Goal: Information Seeking & Learning: Check status

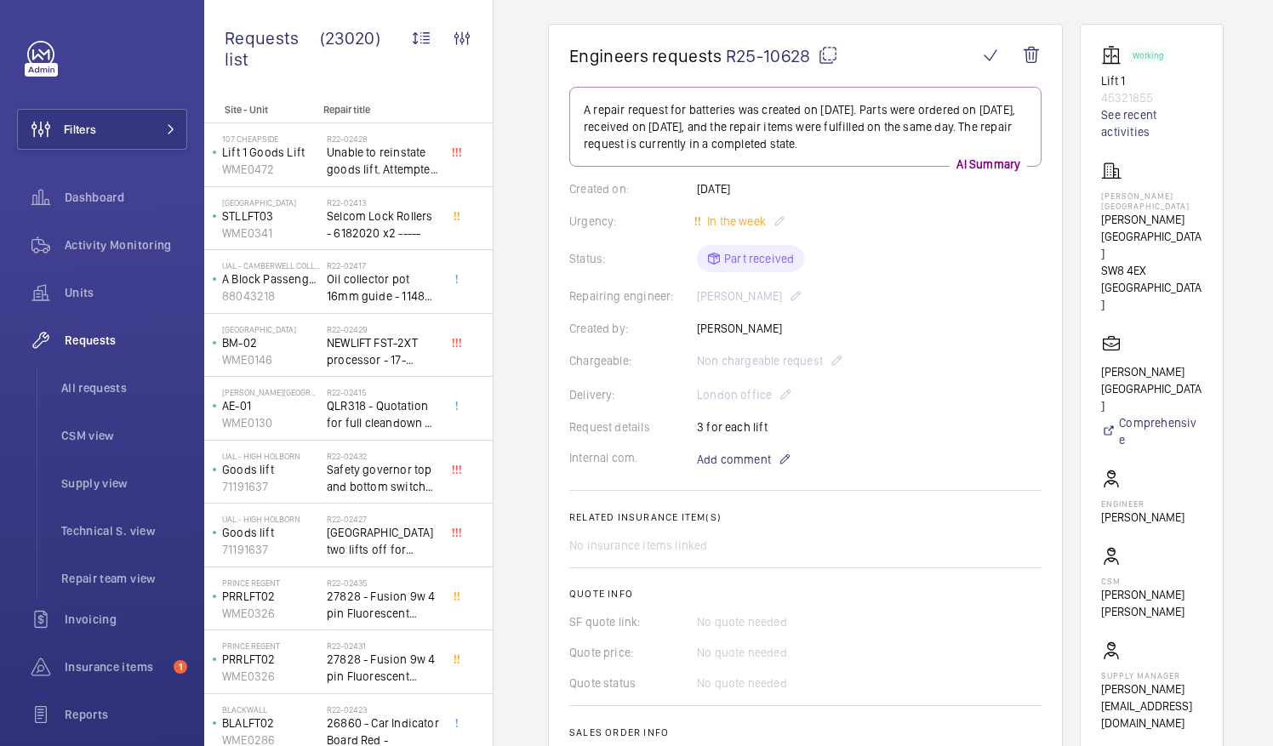
scroll to position [141, 0]
click at [826, 54] on mat-icon at bounding box center [828, 56] width 20 height 20
click at [830, 55] on mat-icon at bounding box center [828, 56] width 20 height 20
drag, startPoint x: 1122, startPoint y: 208, endPoint x: 1174, endPoint y: 232, distance: 57.5
click at [1174, 232] on p "Mansbridge House" at bounding box center [1151, 237] width 101 height 51
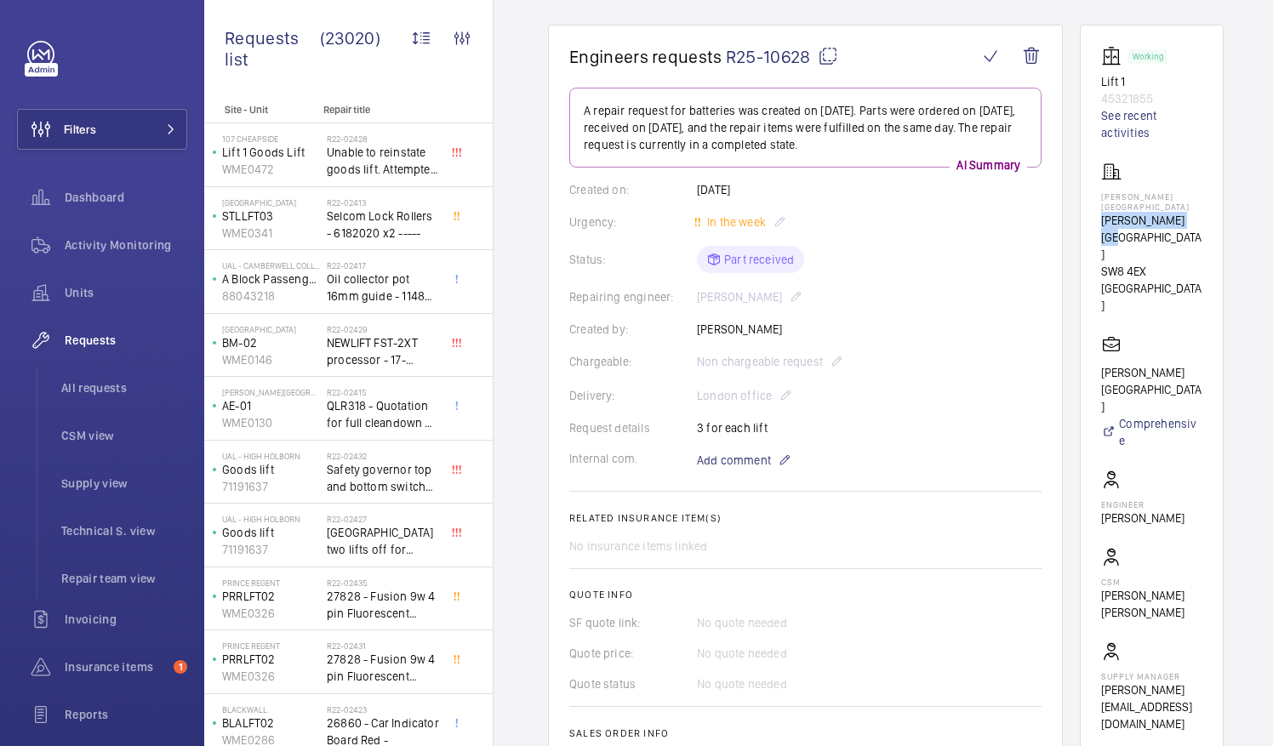
drag, startPoint x: 1174, startPoint y: 232, endPoint x: 1125, endPoint y: 221, distance: 49.8
copy p "Mansbridge House"
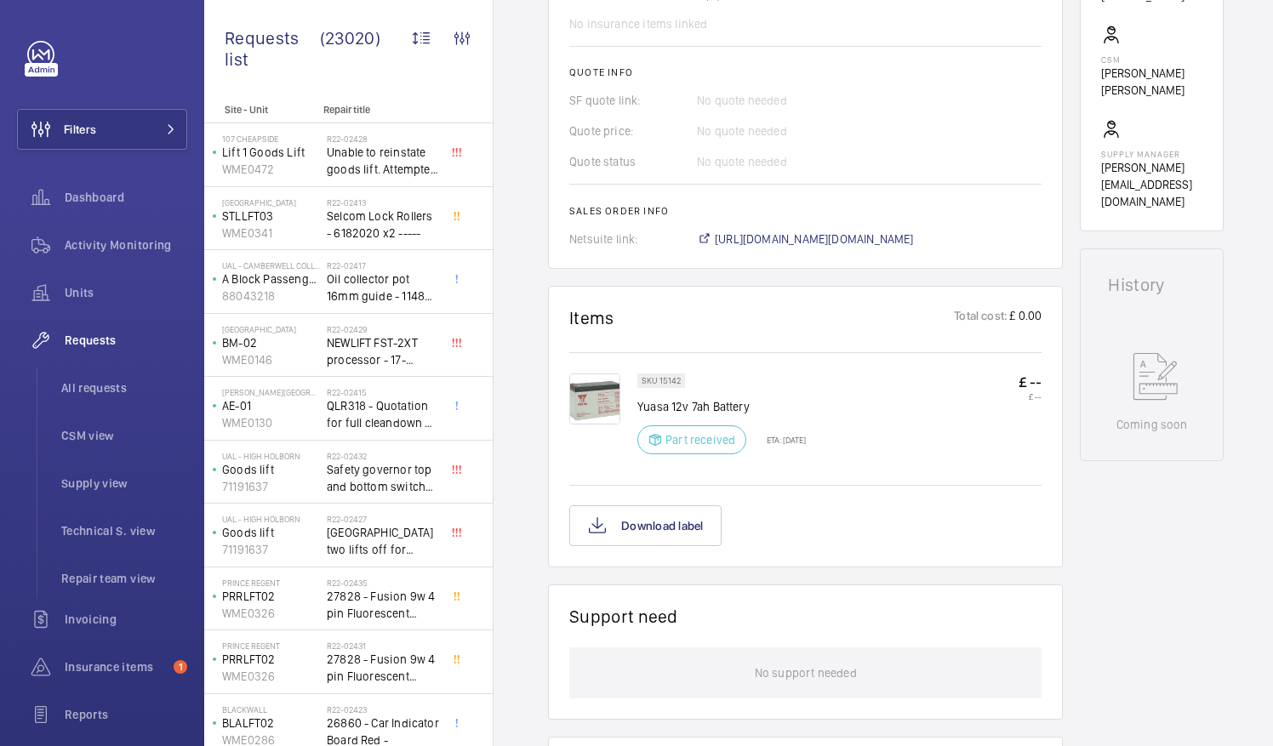
scroll to position [665, 0]
drag, startPoint x: 641, startPoint y: 400, endPoint x: 671, endPoint y: 396, distance: 30.9
click at [671, 397] on p "Yuasa 12v 7ah Battery" at bounding box center [721, 405] width 168 height 17
drag, startPoint x: 671, startPoint y: 396, endPoint x: 681, endPoint y: 396, distance: 9.4
click at [681, 396] on div "SKU 15142 Yuasa 12v 7ah Battery Part received ETA: 20 Aug 2025 £ -- £ --" at bounding box center [805, 426] width 472 height 108
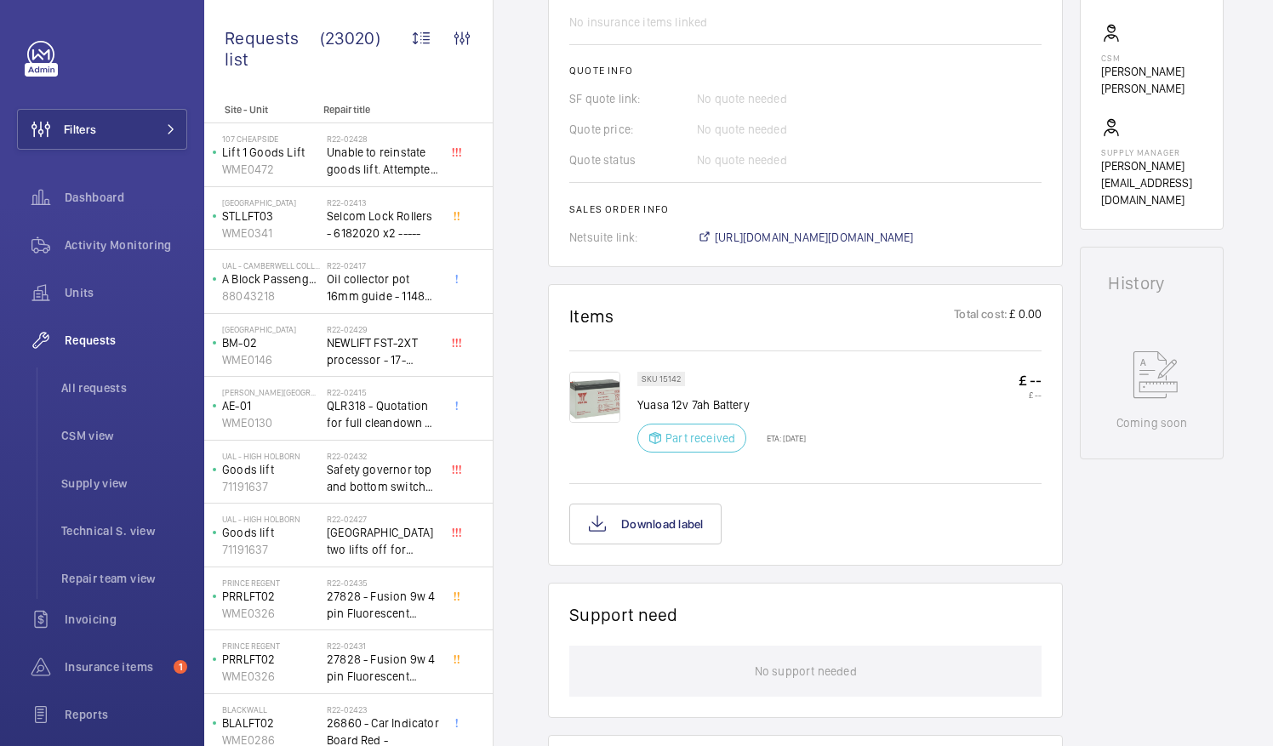
drag, startPoint x: 681, startPoint y: 396, endPoint x: 774, endPoint y: 403, distance: 93.9
click at [774, 403] on p "Yuasa 12v 7ah Battery" at bounding box center [721, 405] width 168 height 17
drag, startPoint x: 751, startPoint y: 400, endPoint x: 637, endPoint y: 402, distance: 113.2
click at [637, 402] on p "Yuasa 12v 7ah Battery" at bounding box center [721, 405] width 168 height 17
drag, startPoint x: 637, startPoint y: 402, endPoint x: 667, endPoint y: 407, distance: 30.2
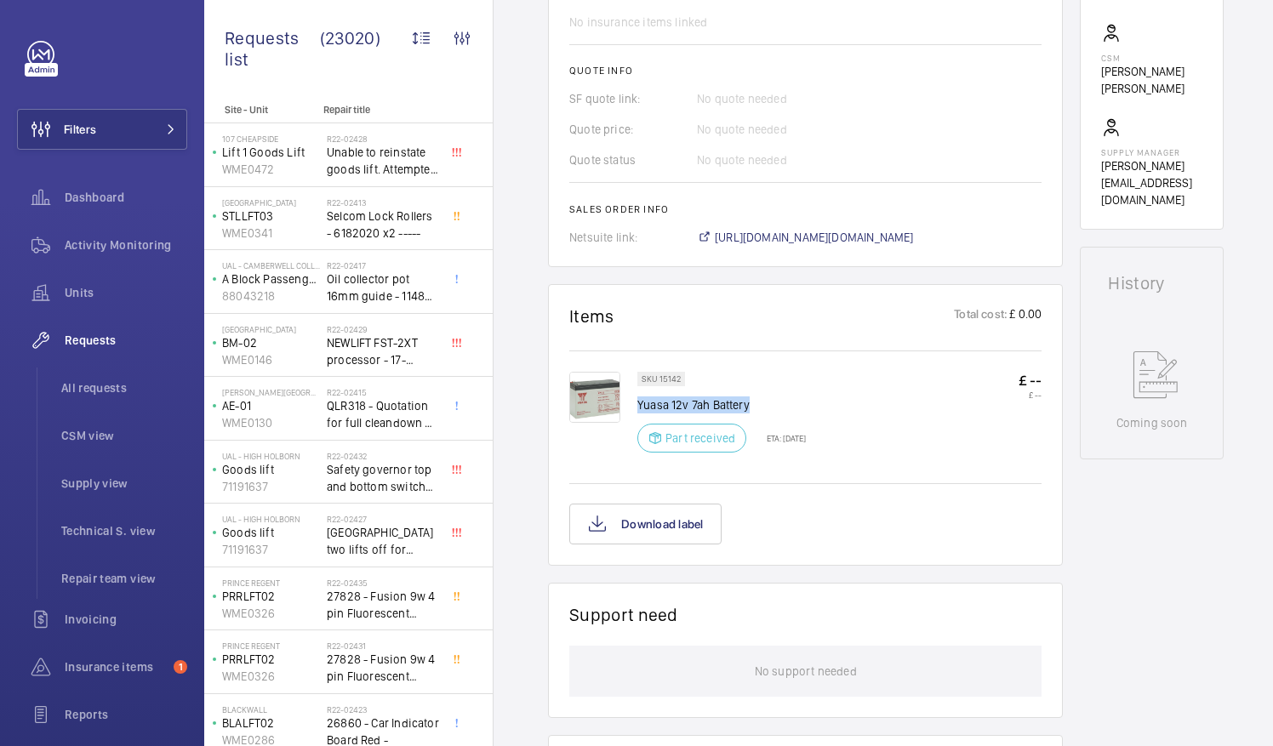
copy p "Yuasa 12v 7ah Battery"
click at [694, 412] on div "SKU 15142 Yuasa 12v 7ah Battery Part received ETA: 20 Aug 2025" at bounding box center [721, 417] width 168 height 91
drag, startPoint x: 639, startPoint y: 402, endPoint x: 753, endPoint y: 400, distance: 114.0
click at [753, 400] on p "Yuasa 12v 7ah Battery" at bounding box center [721, 405] width 168 height 17
drag, startPoint x: 753, startPoint y: 400, endPoint x: 740, endPoint y: 403, distance: 13.0
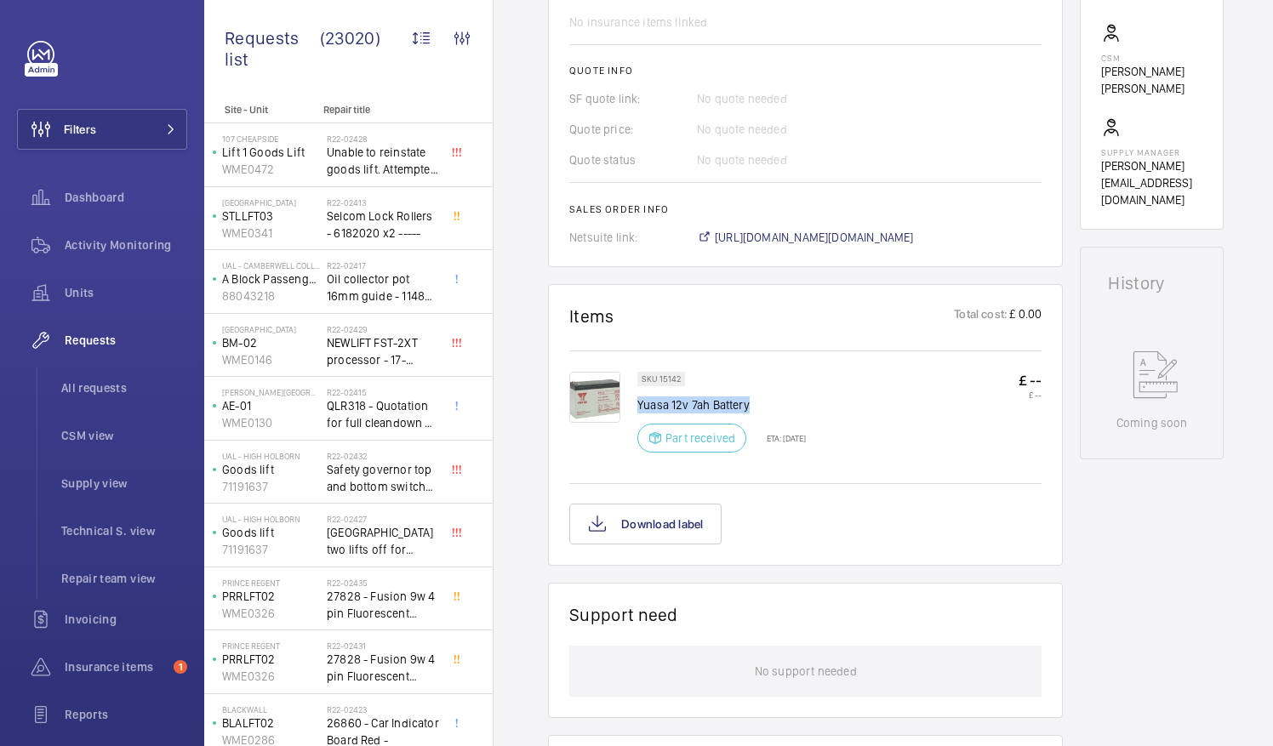
copy p "Yuasa 12v 7ah Battery"
click at [89, 387] on span "All requests" at bounding box center [124, 388] width 126 height 17
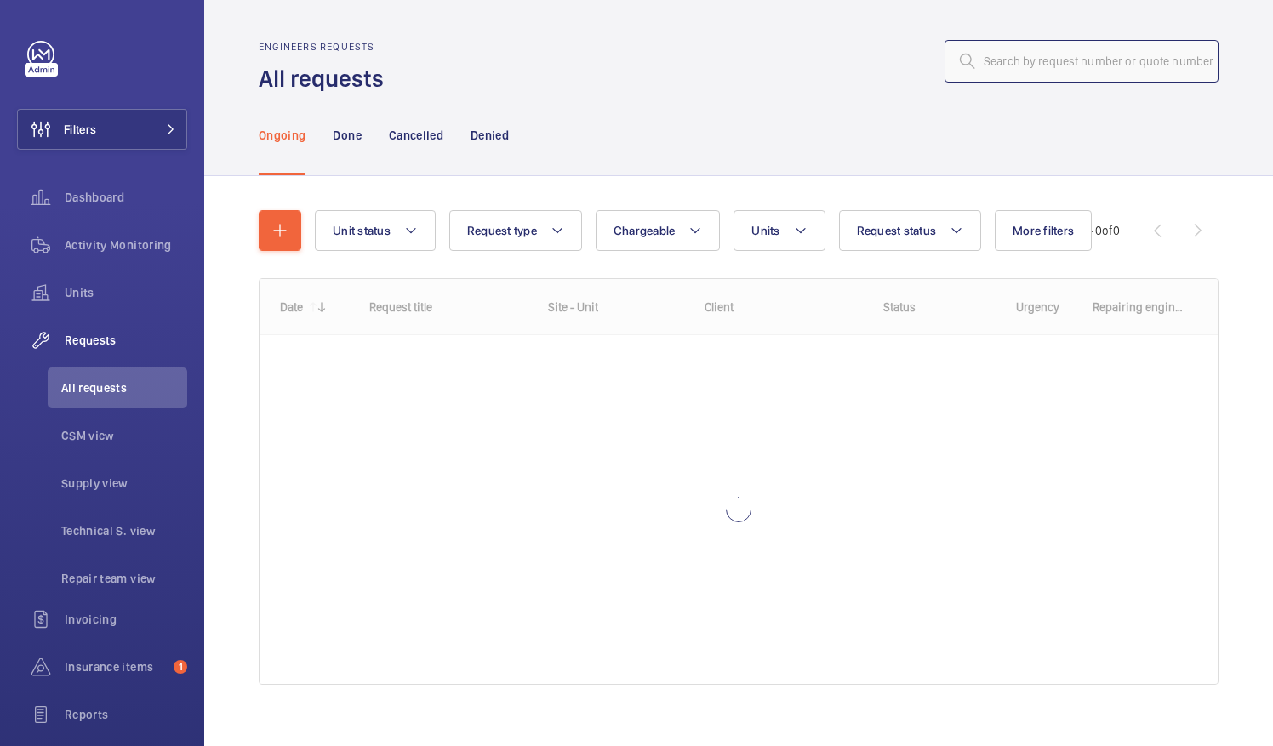
click at [1006, 65] on input "text" at bounding box center [1082, 61] width 274 height 43
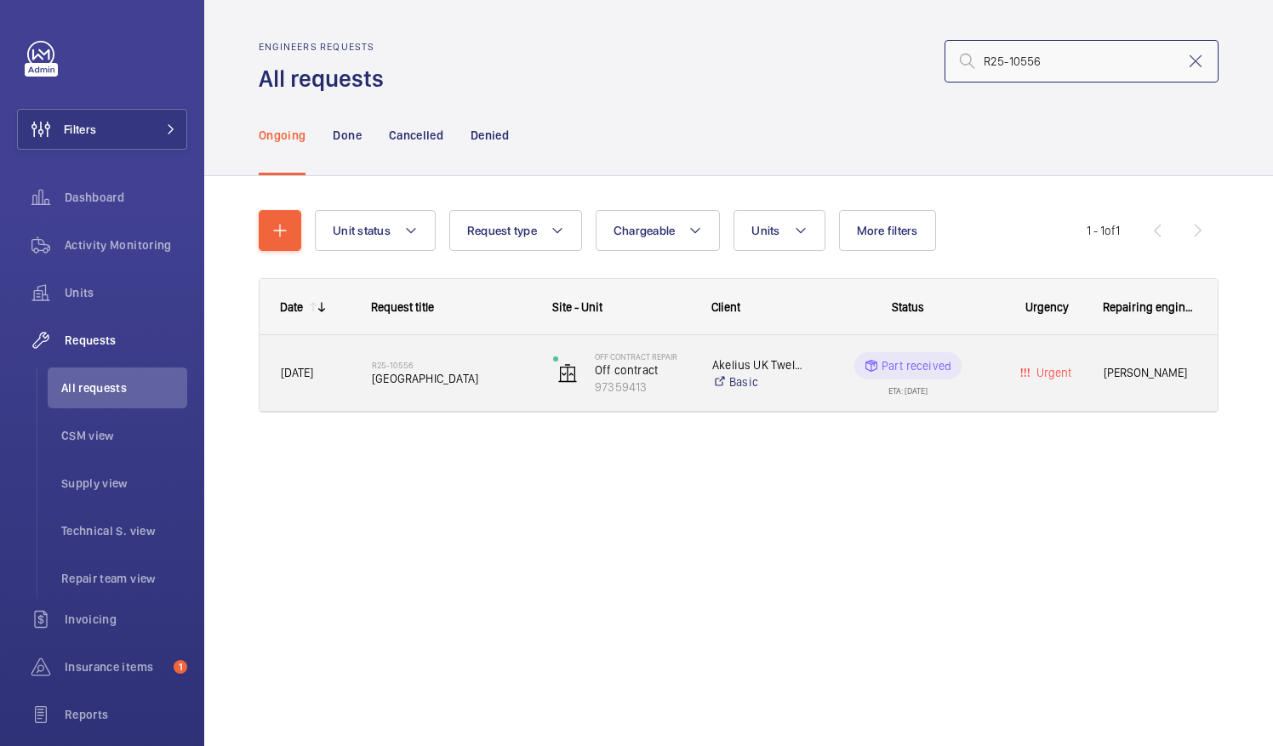
type input "R25-10556"
click at [479, 379] on span "One Canalside Drive" at bounding box center [451, 378] width 159 height 17
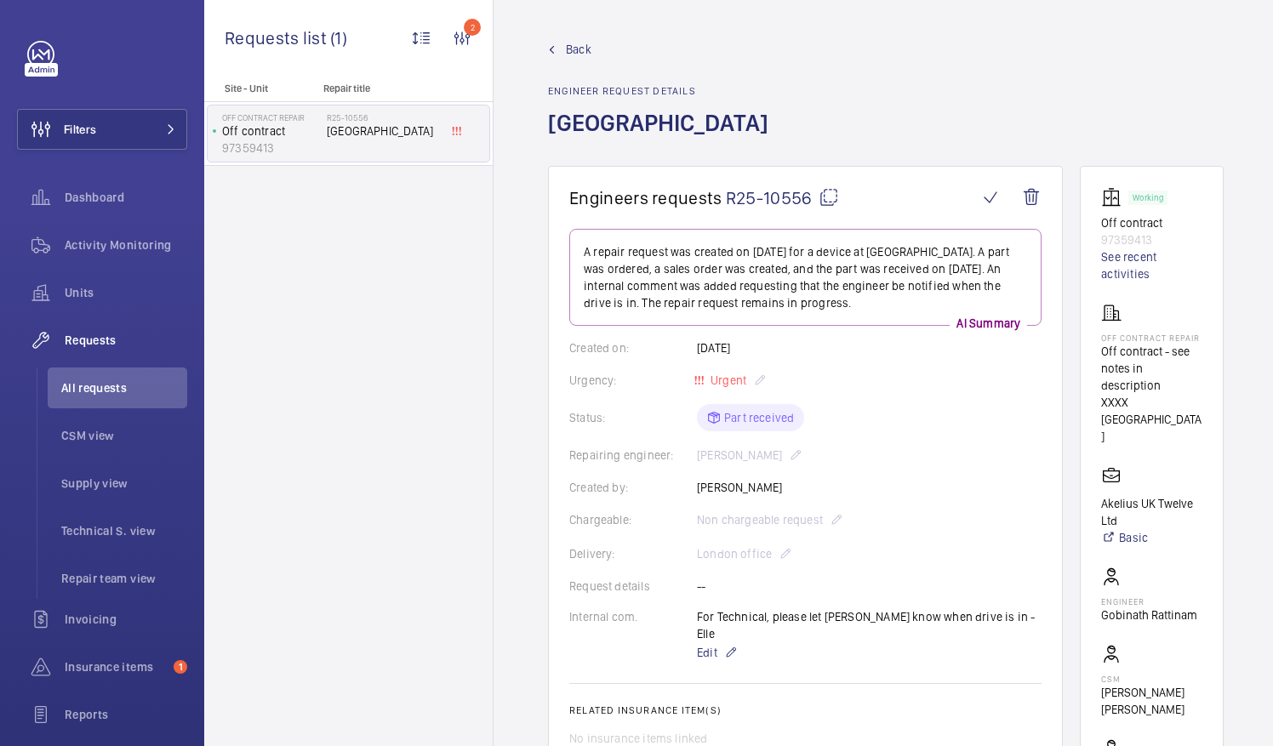
click at [831, 197] on mat-icon at bounding box center [829, 197] width 20 height 20
click at [117, 391] on span "All requests" at bounding box center [124, 388] width 126 height 17
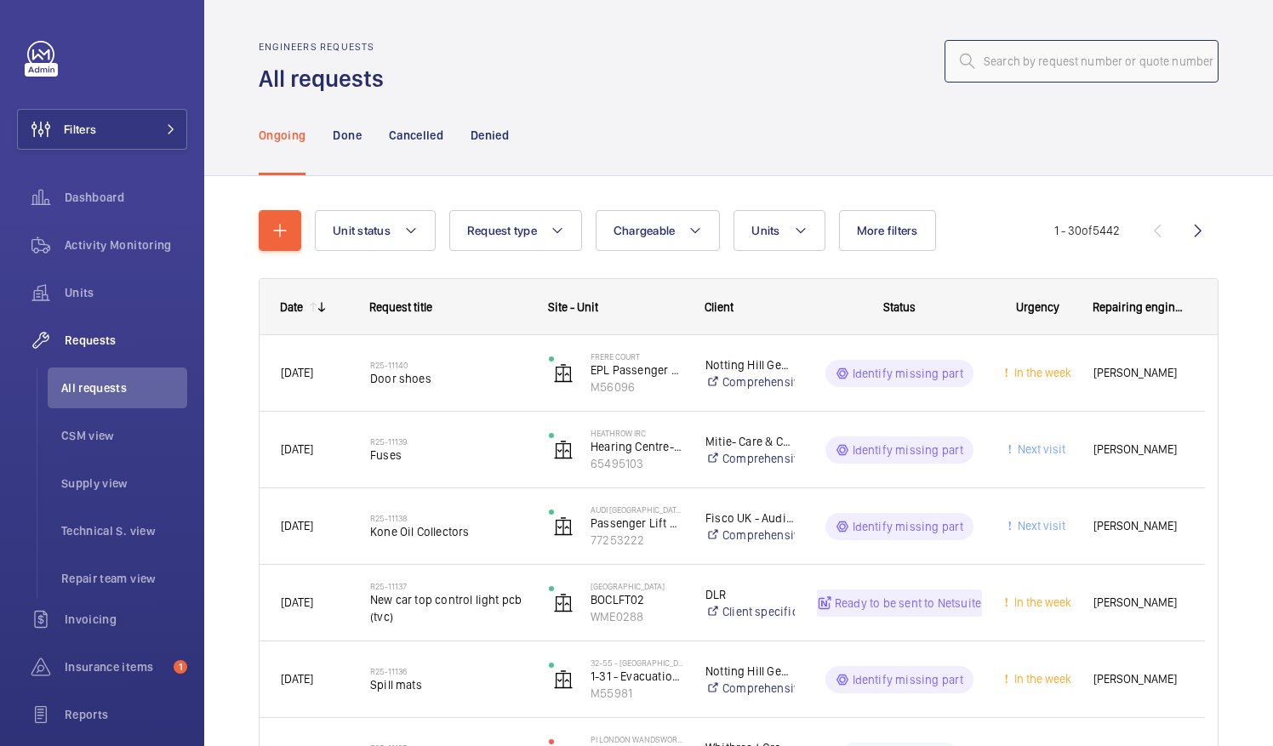
click at [978, 66] on input "text" at bounding box center [1082, 61] width 274 height 43
type input "R25-"
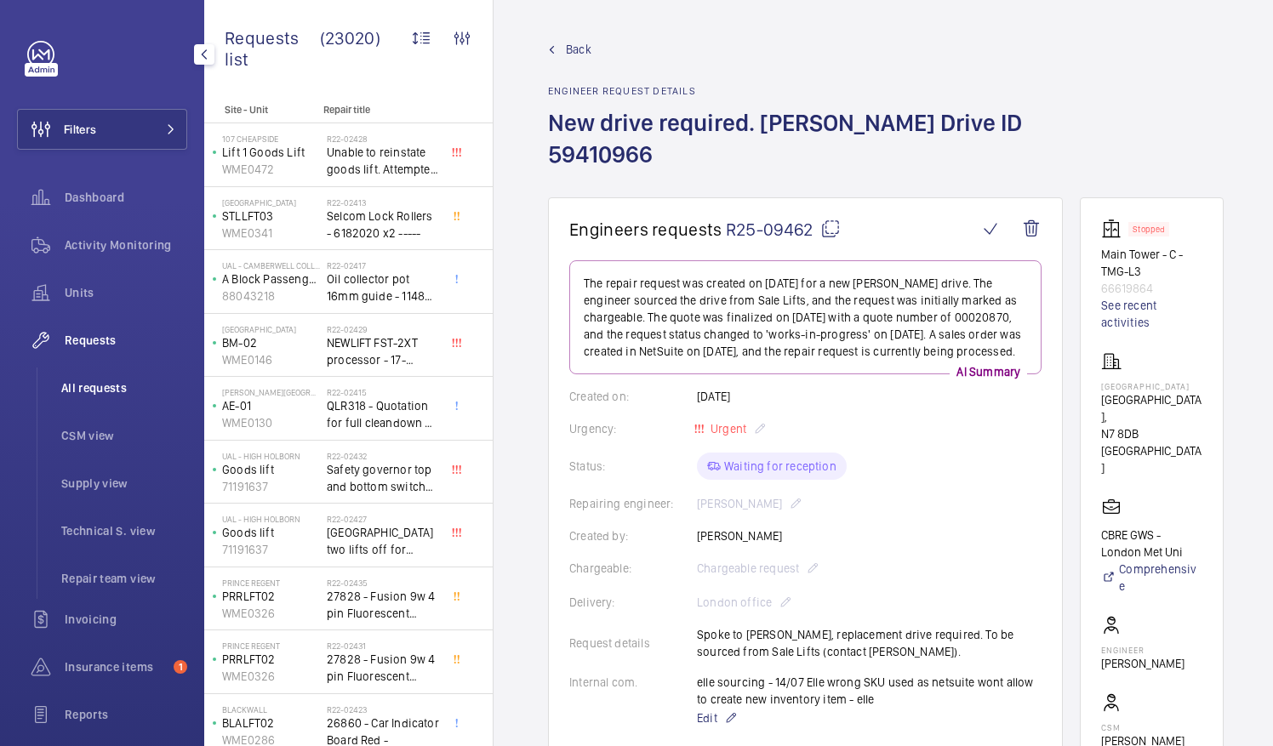
click at [85, 388] on span "All requests" at bounding box center [124, 388] width 126 height 17
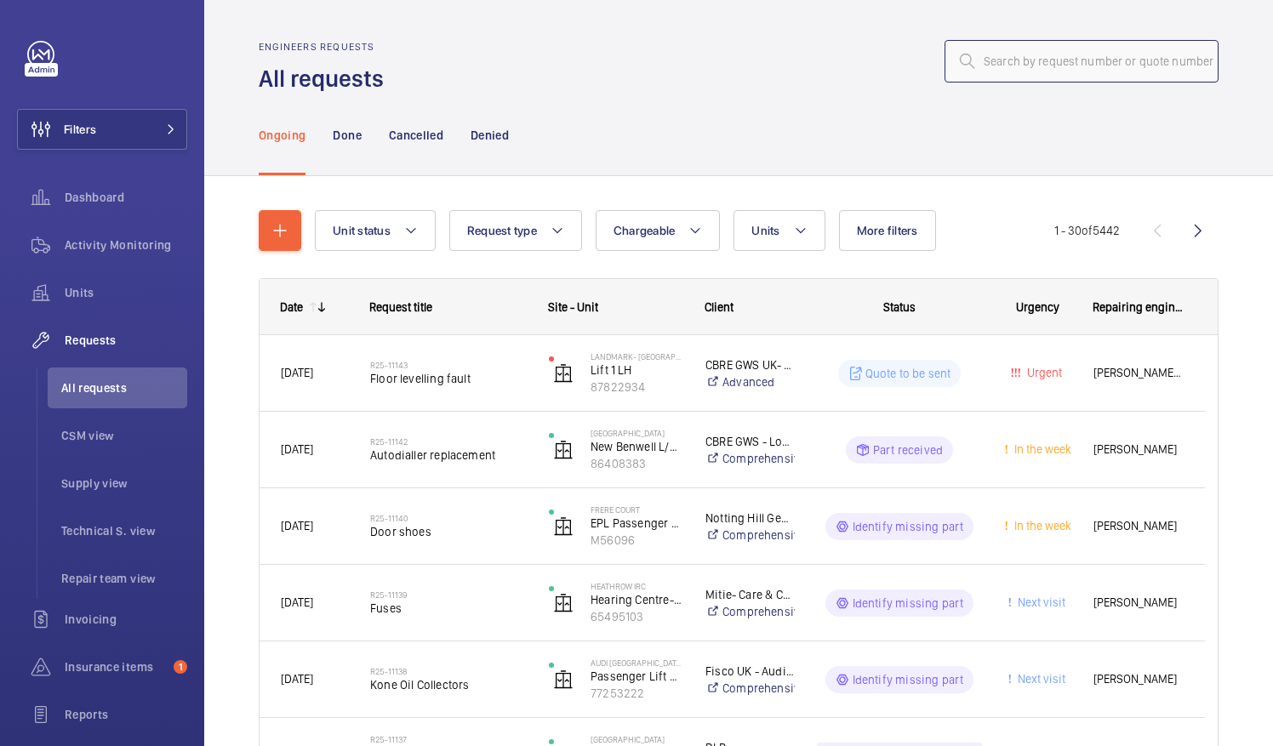
click at [978, 66] on input "text" at bounding box center [1082, 61] width 274 height 43
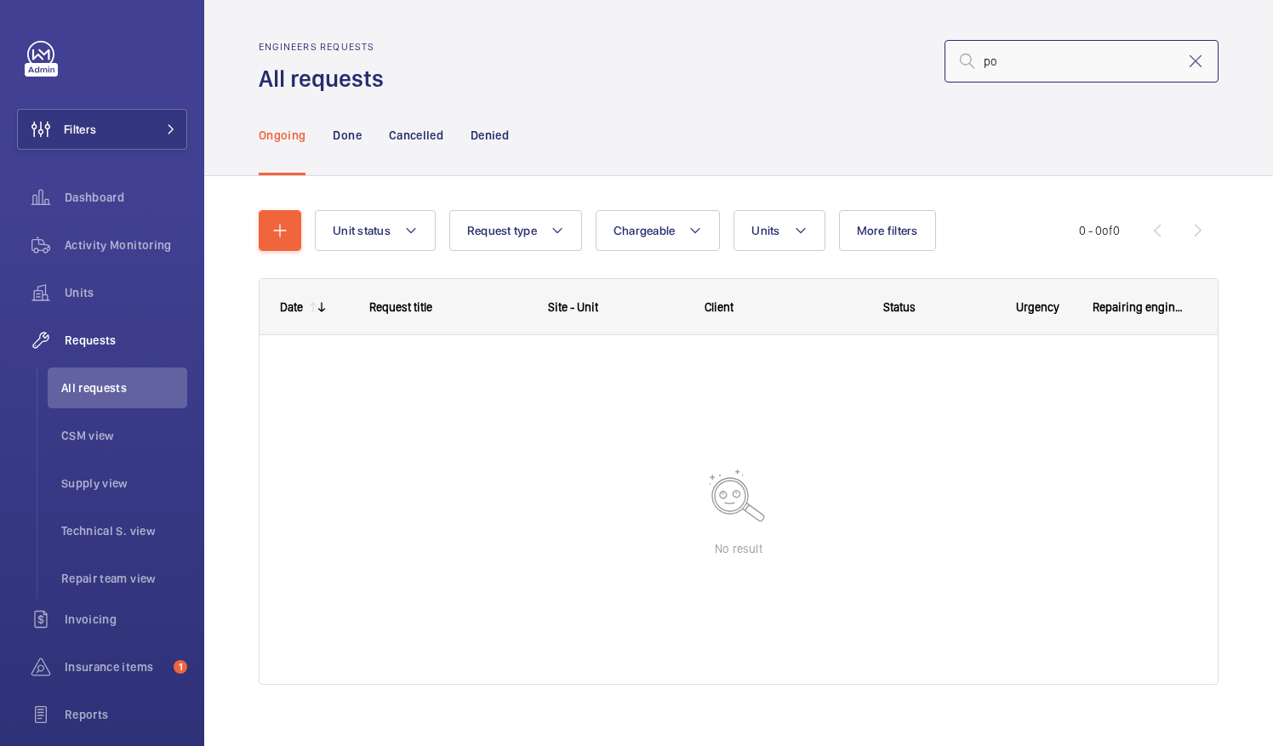
type input "p"
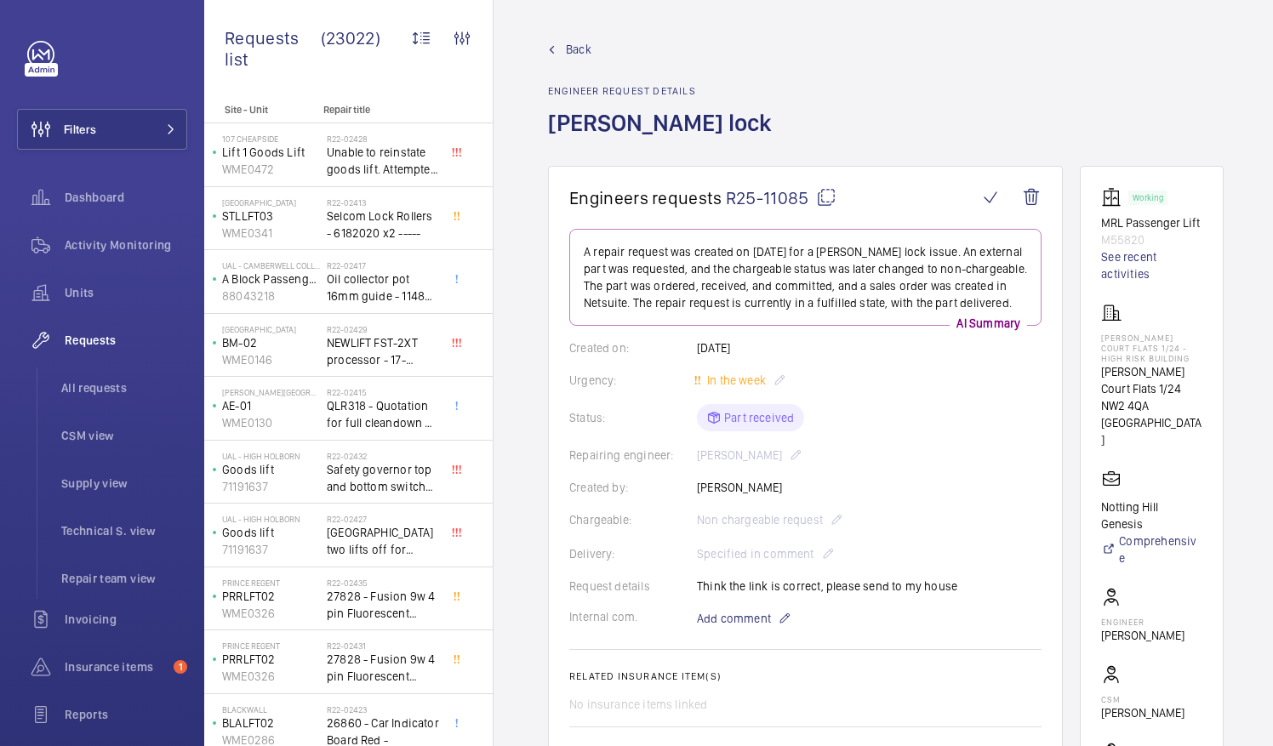
click at [829, 197] on mat-icon at bounding box center [826, 197] width 20 height 20
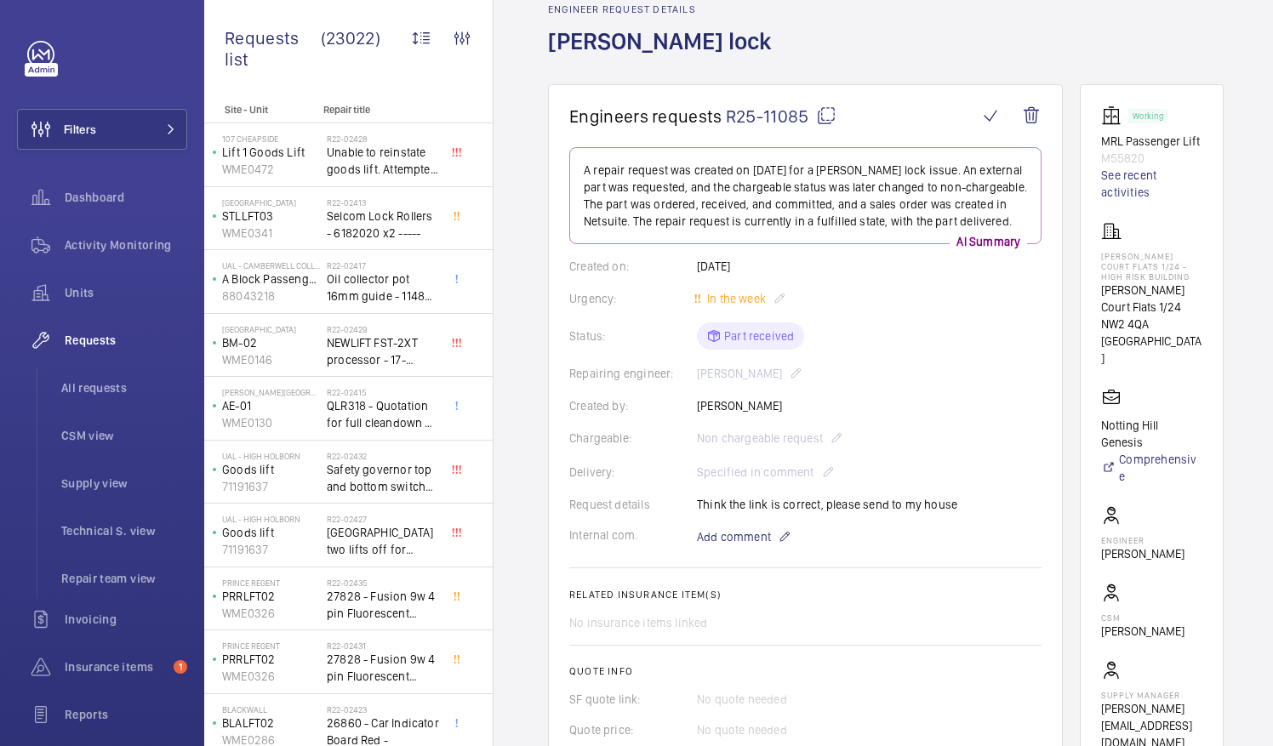
scroll to position [83, 0]
drag, startPoint x: 1120, startPoint y: 538, endPoint x: 1188, endPoint y: 534, distance: 68.2
click at [1188, 534] on wm-front-card-body "Working MRL Passenger Lift M55820 See recent activities Erin Court Flats 1/24 -…" at bounding box center [1151, 428] width 101 height 646
drag, startPoint x: 1188, startPoint y: 534, endPoint x: 1165, endPoint y: 535, distance: 23.0
copy p "[PERSON_NAME]"
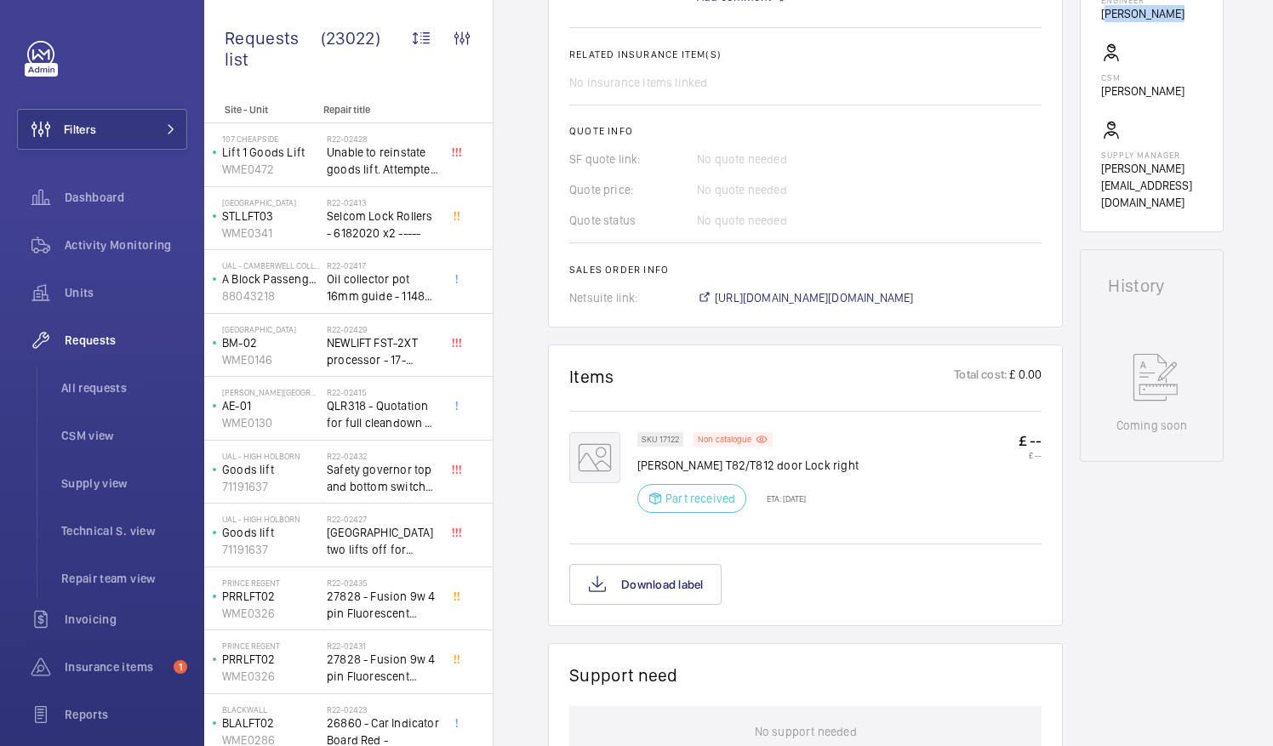
scroll to position [661, 0]
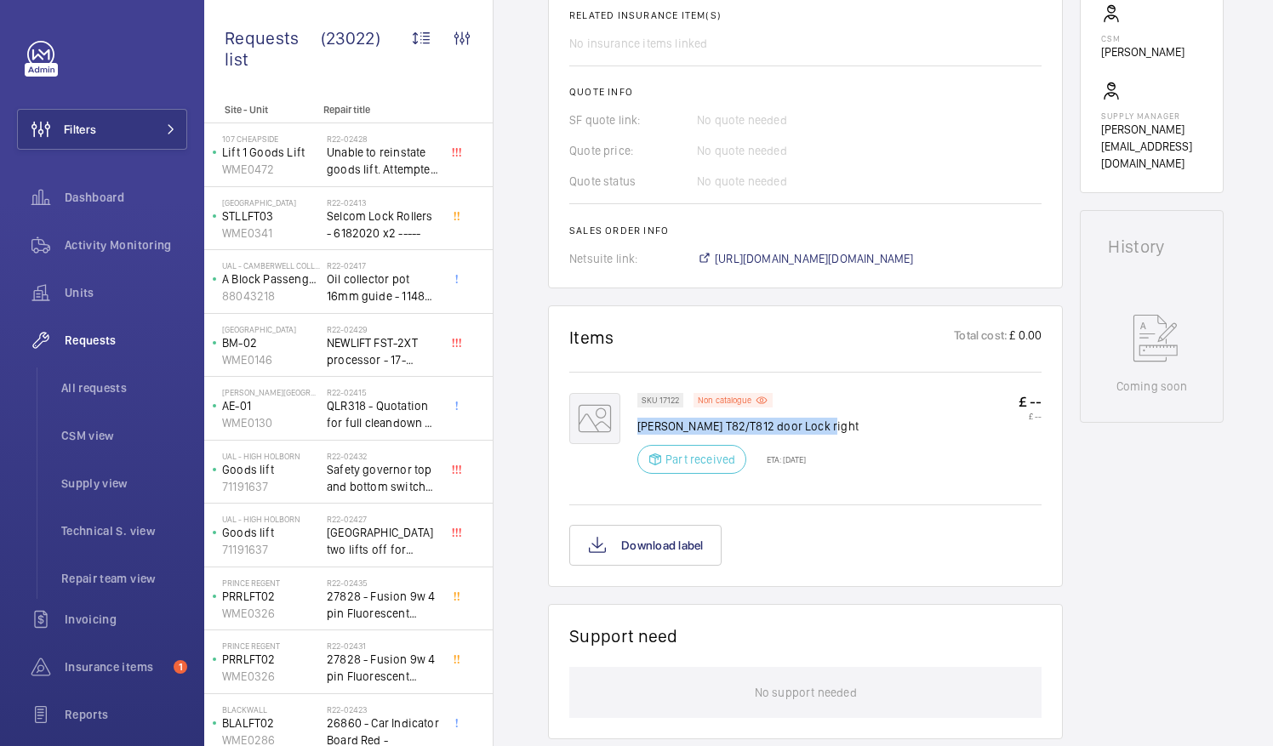
drag, startPoint x: 638, startPoint y: 421, endPoint x: 834, endPoint y: 422, distance: 195.7
click at [834, 422] on div "SKU 17122 Non catalogue Schindler T82/T812 door Lock right Part received ETA: 2…" at bounding box center [839, 438] width 404 height 91
drag, startPoint x: 834, startPoint y: 422, endPoint x: 791, endPoint y: 425, distance: 42.7
copy p "Schindler T82/T812 door Lock right"
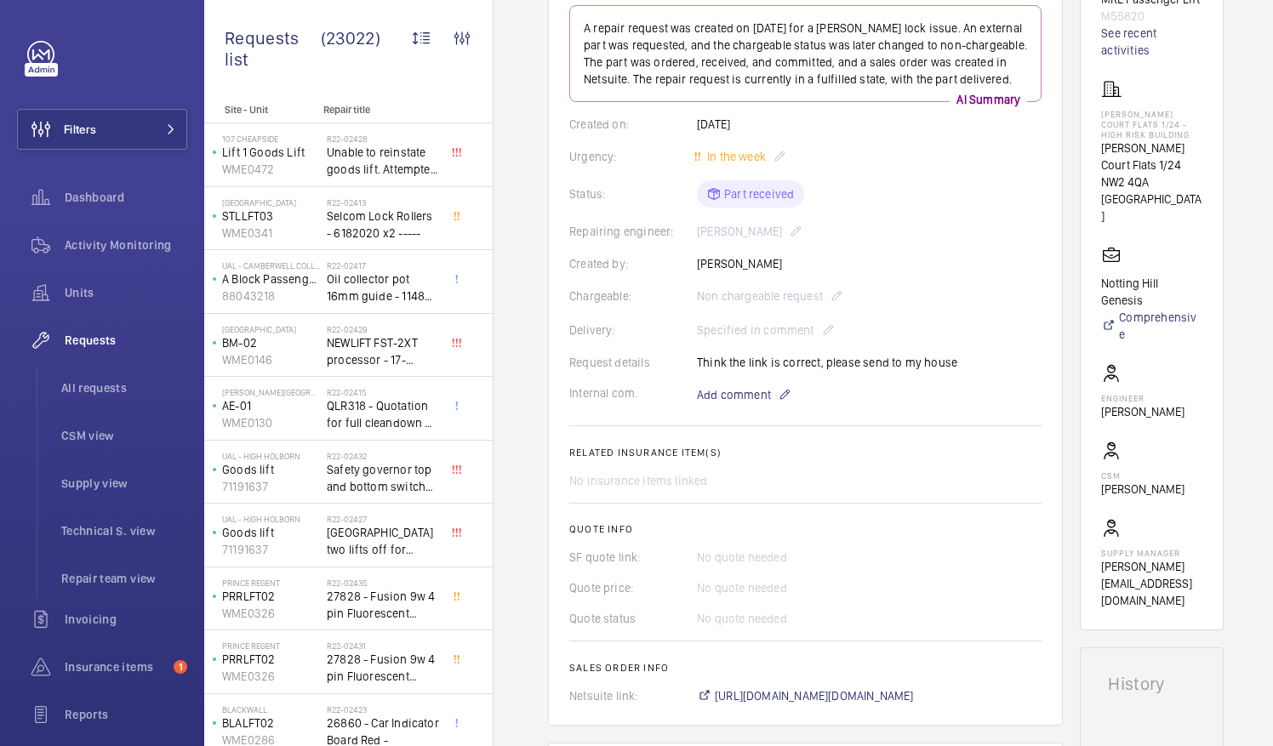
scroll to position [223, 0]
drag, startPoint x: 1121, startPoint y: 162, endPoint x: 1201, endPoint y: 170, distance: 80.4
click at [1201, 170] on p "Erin Court Flats 1/24" at bounding box center [1151, 157] width 101 height 34
drag, startPoint x: 1201, startPoint y: 170, endPoint x: 1158, endPoint y: 163, distance: 43.2
copy p "Erin Court Flats"
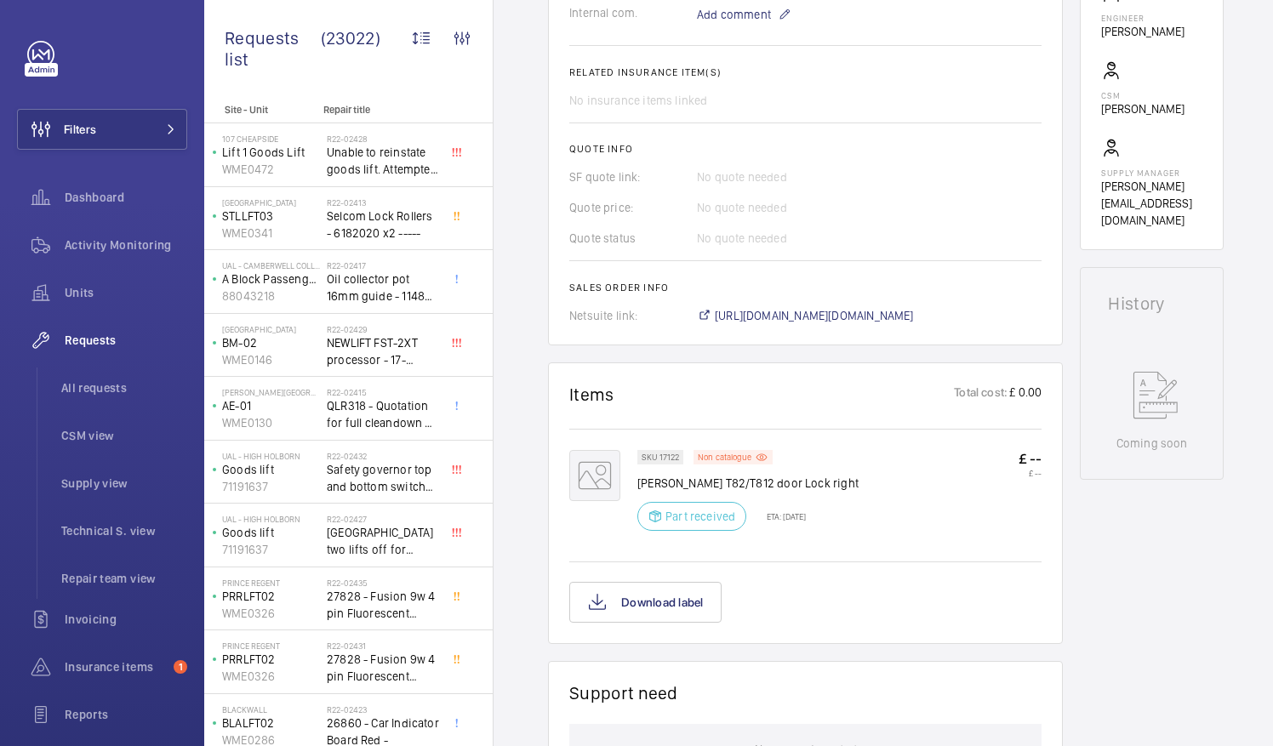
scroll to position [605, 0]
drag, startPoint x: 639, startPoint y: 477, endPoint x: 834, endPoint y: 477, distance: 194.9
click at [834, 477] on div "SKU 17122 Non catalogue Schindler T82/T812 door Lock right Part received ETA: 2…" at bounding box center [839, 494] width 404 height 91
drag, startPoint x: 834, startPoint y: 477, endPoint x: 789, endPoint y: 482, distance: 45.3
copy p "Schindler T82/T812 door Lock right"
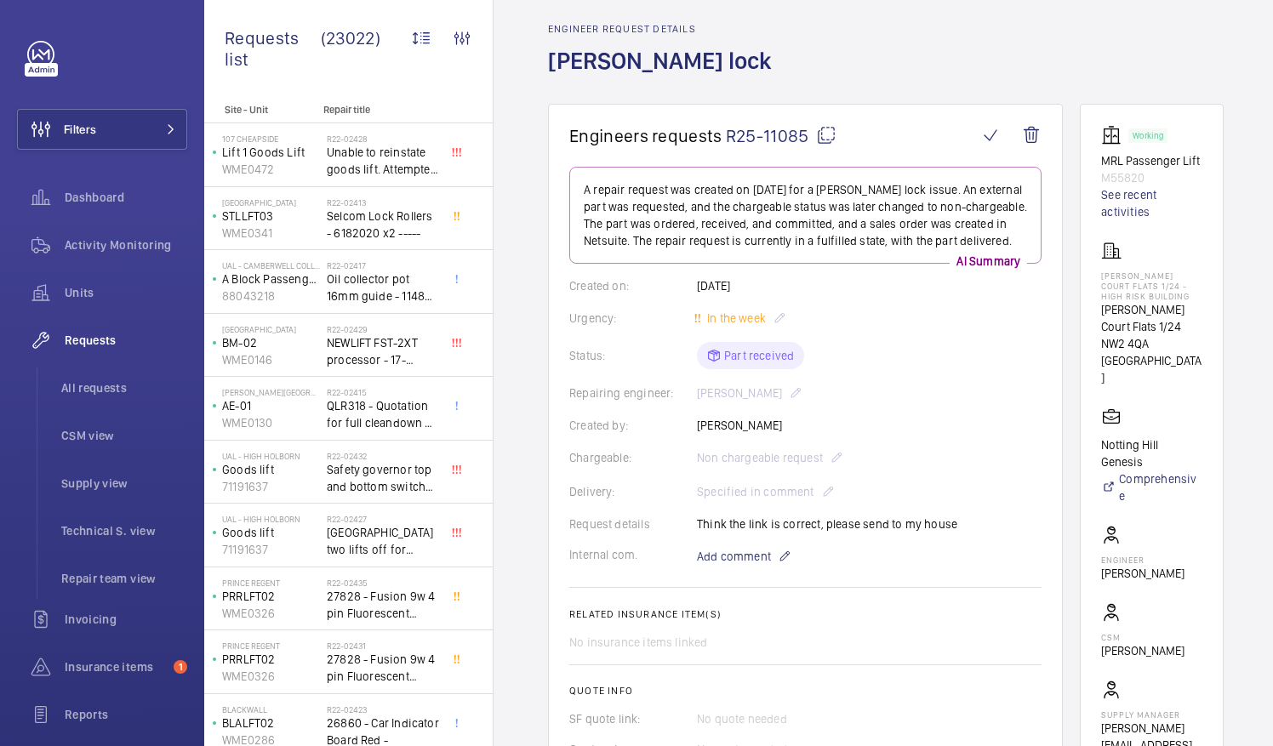
scroll to position [0, 0]
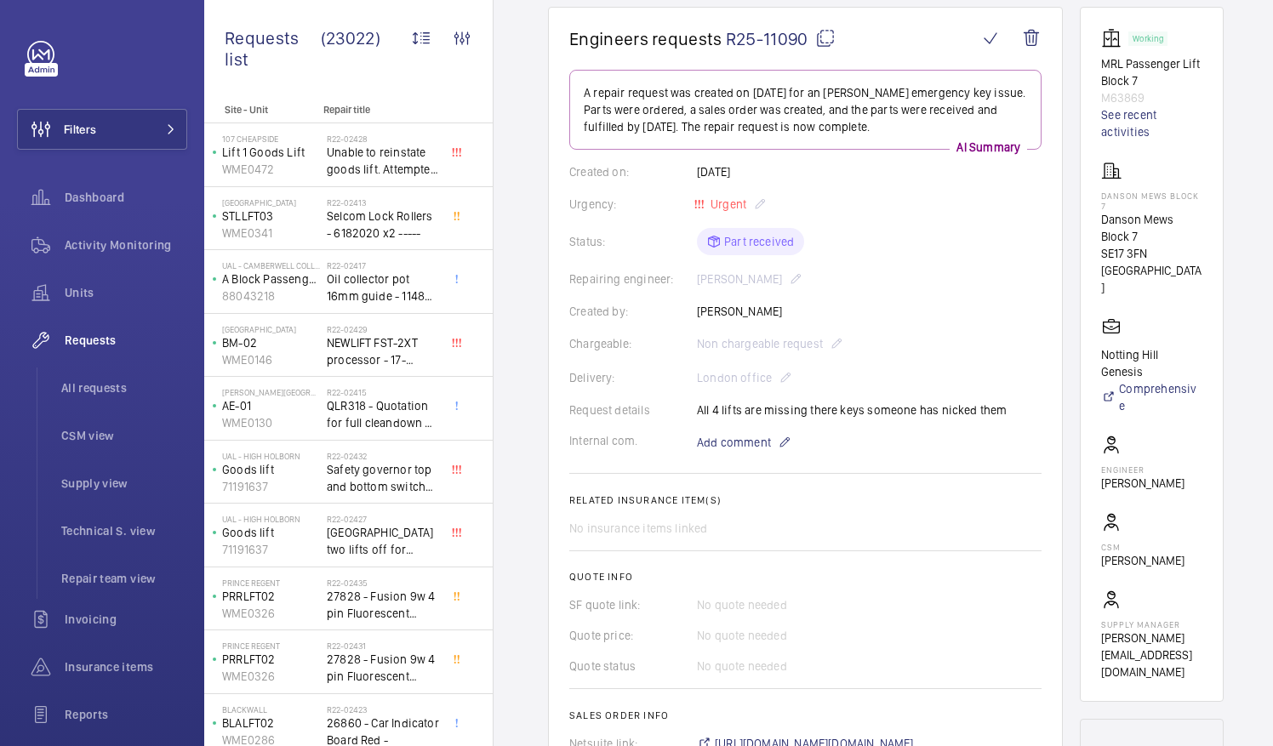
scroll to position [160, 0]
click at [822, 36] on mat-icon at bounding box center [825, 37] width 20 height 20
drag, startPoint x: 1121, startPoint y: 215, endPoint x: 1190, endPoint y: 220, distance: 69.1
click at [1190, 220] on p "Danson Mews Block 7" at bounding box center [1151, 227] width 101 height 34
drag, startPoint x: 1190, startPoint y: 220, endPoint x: 1178, endPoint y: 220, distance: 11.9
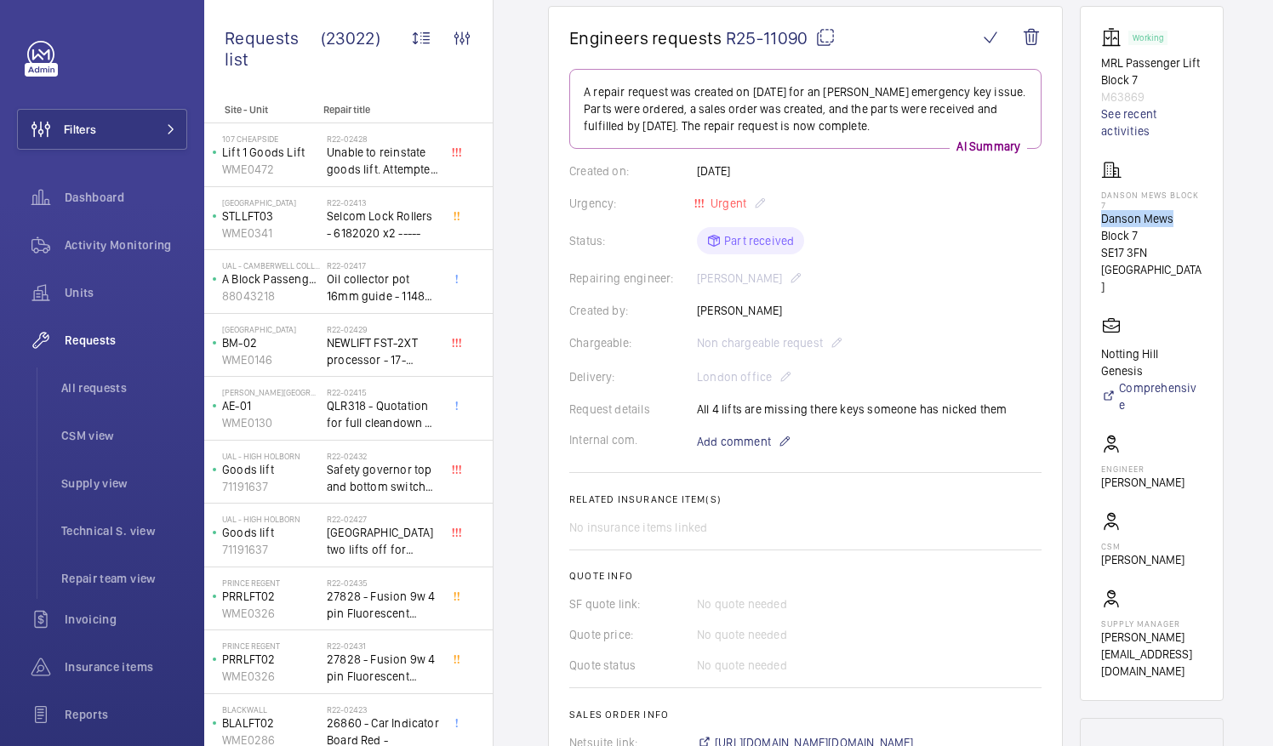
copy p "Danson Mews"
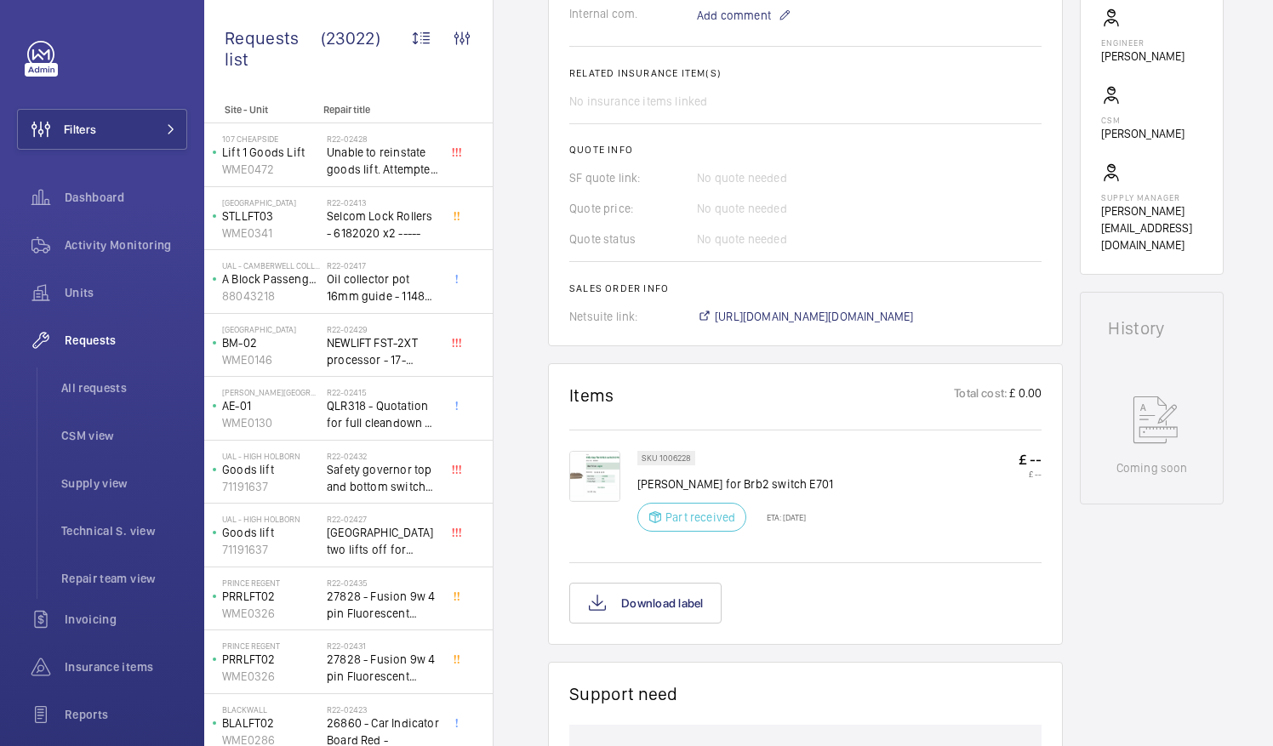
scroll to position [585, 0]
click at [637, 480] on p "[PERSON_NAME] for Brb2 switch E701" at bounding box center [735, 485] width 196 height 17
drag, startPoint x: 638, startPoint y: 481, endPoint x: 679, endPoint y: 486, distance: 41.2
click at [679, 486] on p "[PERSON_NAME] for Brb2 switch E701" at bounding box center [735, 485] width 196 height 17
drag, startPoint x: 679, startPoint y: 486, endPoint x: 670, endPoint y: 485, distance: 9.4
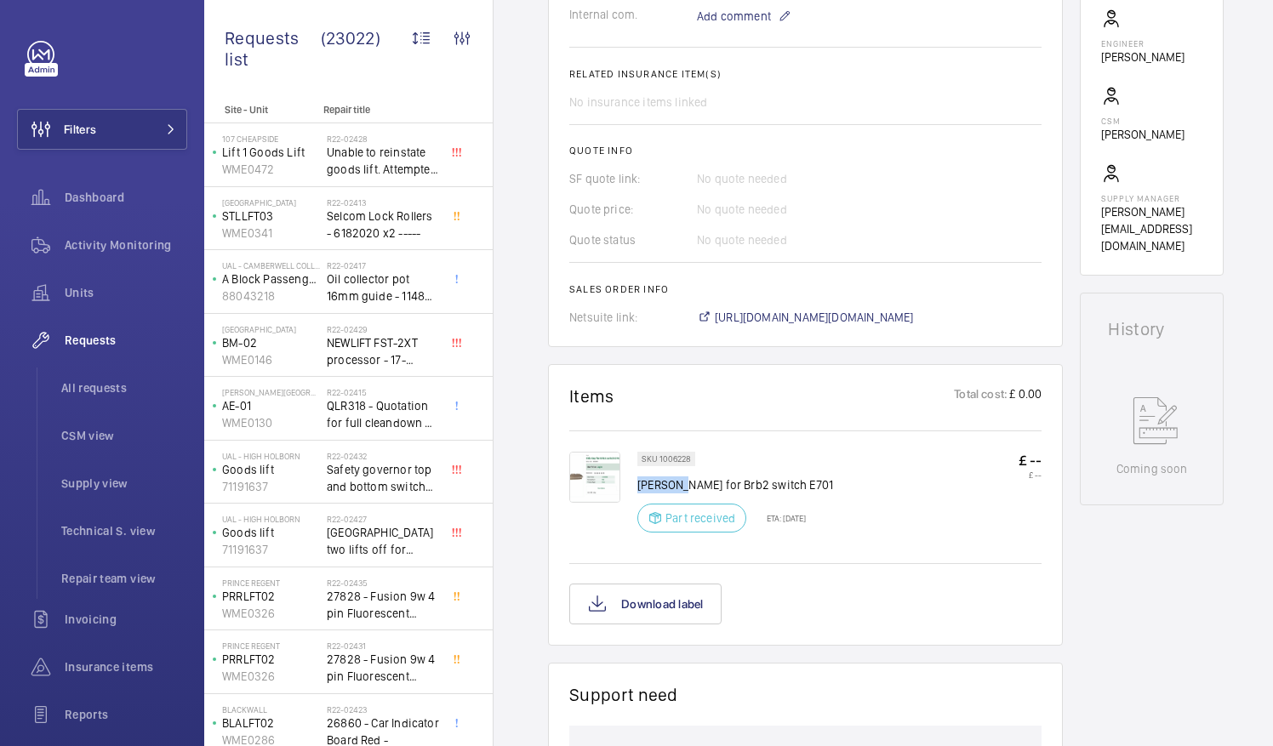
copy p "Otis Key"
click at [100, 381] on span "All requests" at bounding box center [124, 388] width 126 height 17
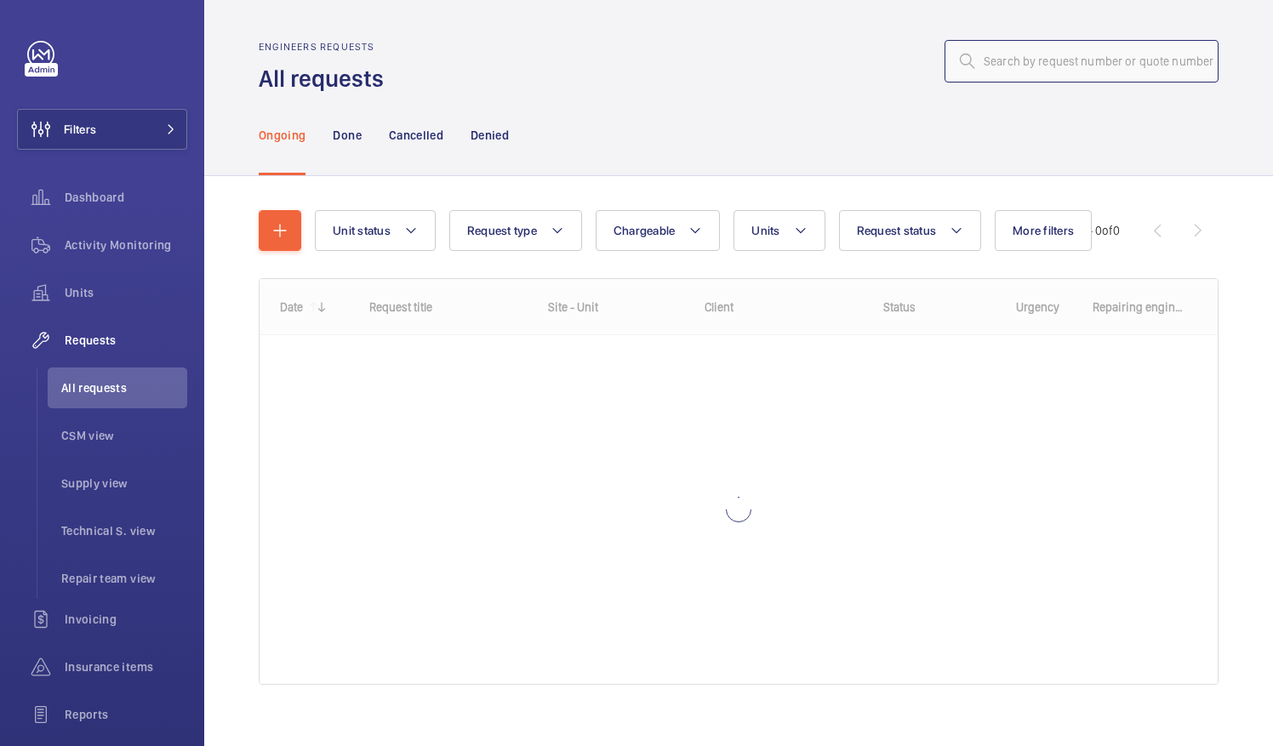
click at [972, 66] on input "text" at bounding box center [1082, 61] width 274 height 43
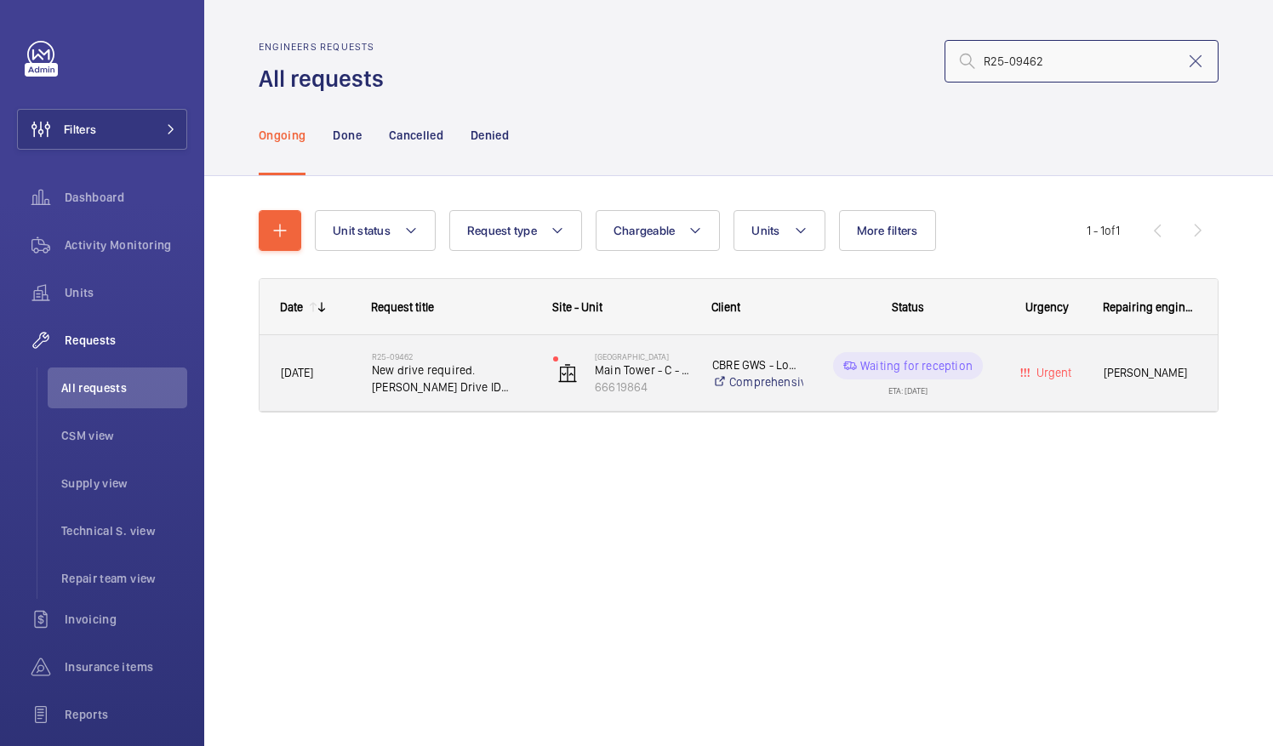
type input "R25-09462"
click at [432, 369] on span "New drive required. [PERSON_NAME] Drive ID 59410966" at bounding box center [451, 379] width 159 height 34
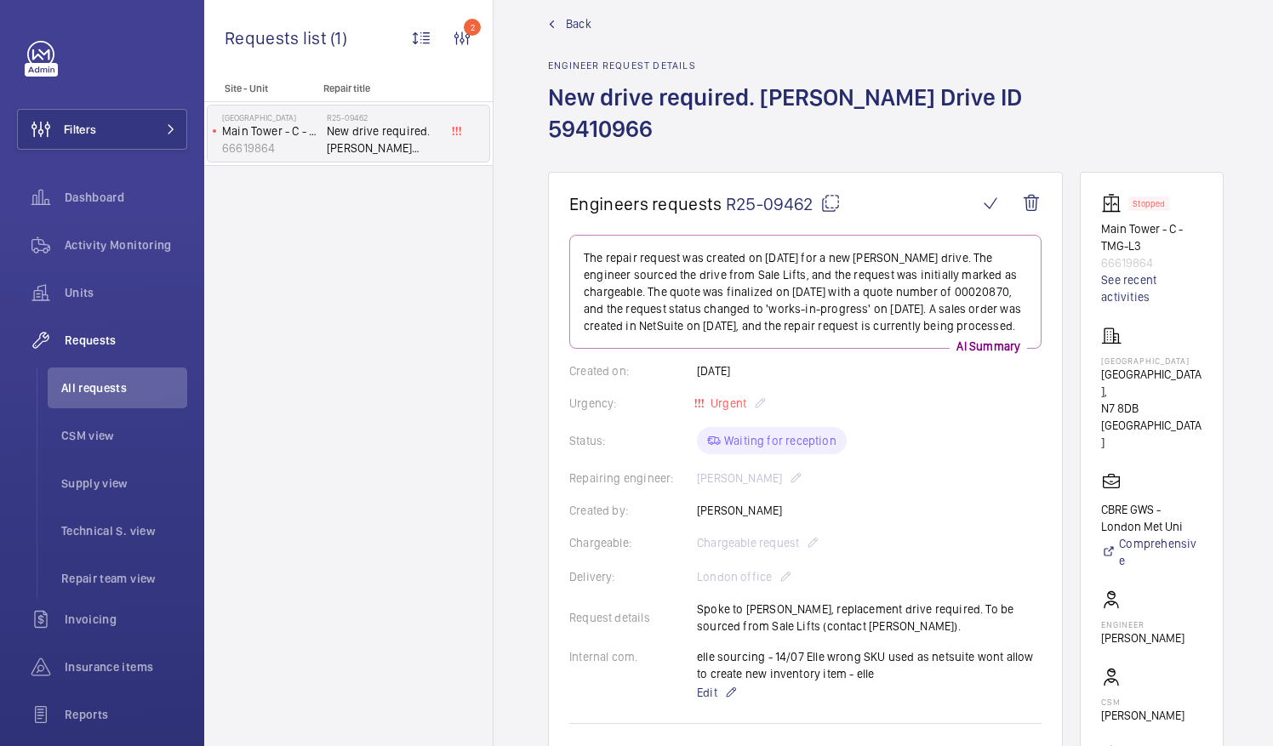
scroll to position [22, 0]
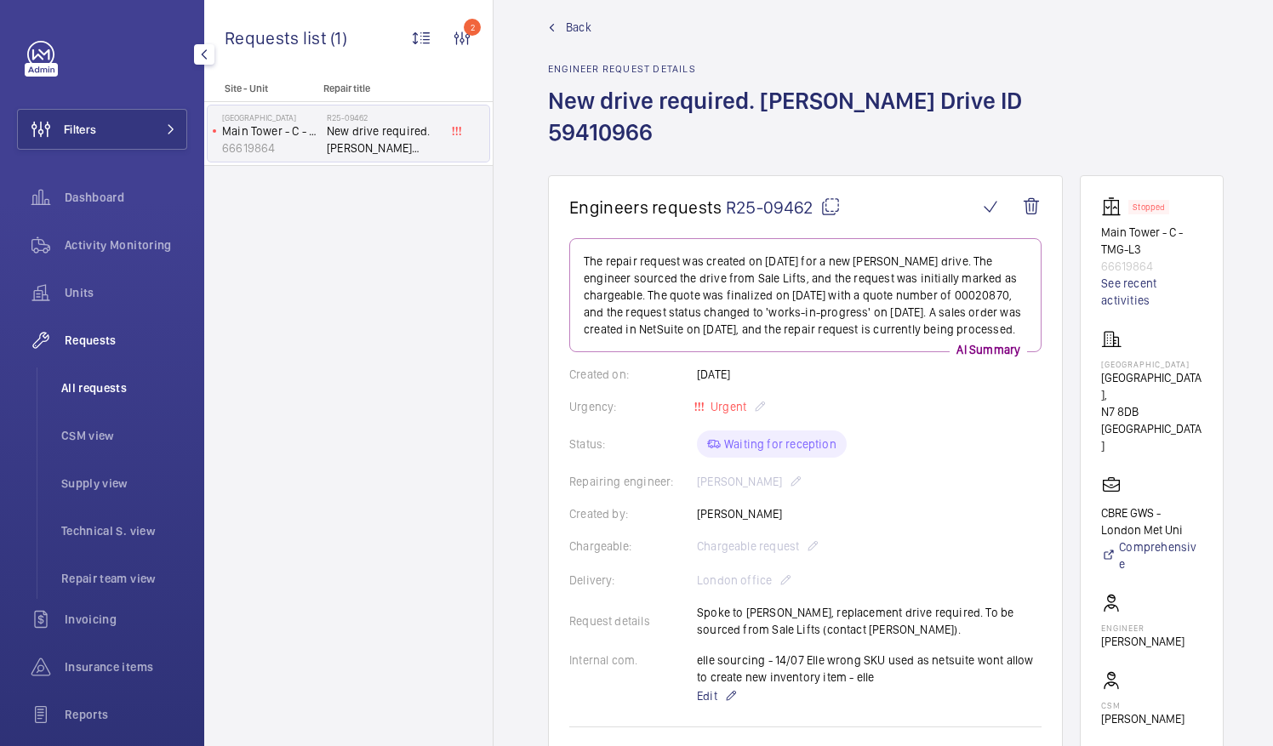
click at [89, 384] on span "All requests" at bounding box center [124, 388] width 126 height 17
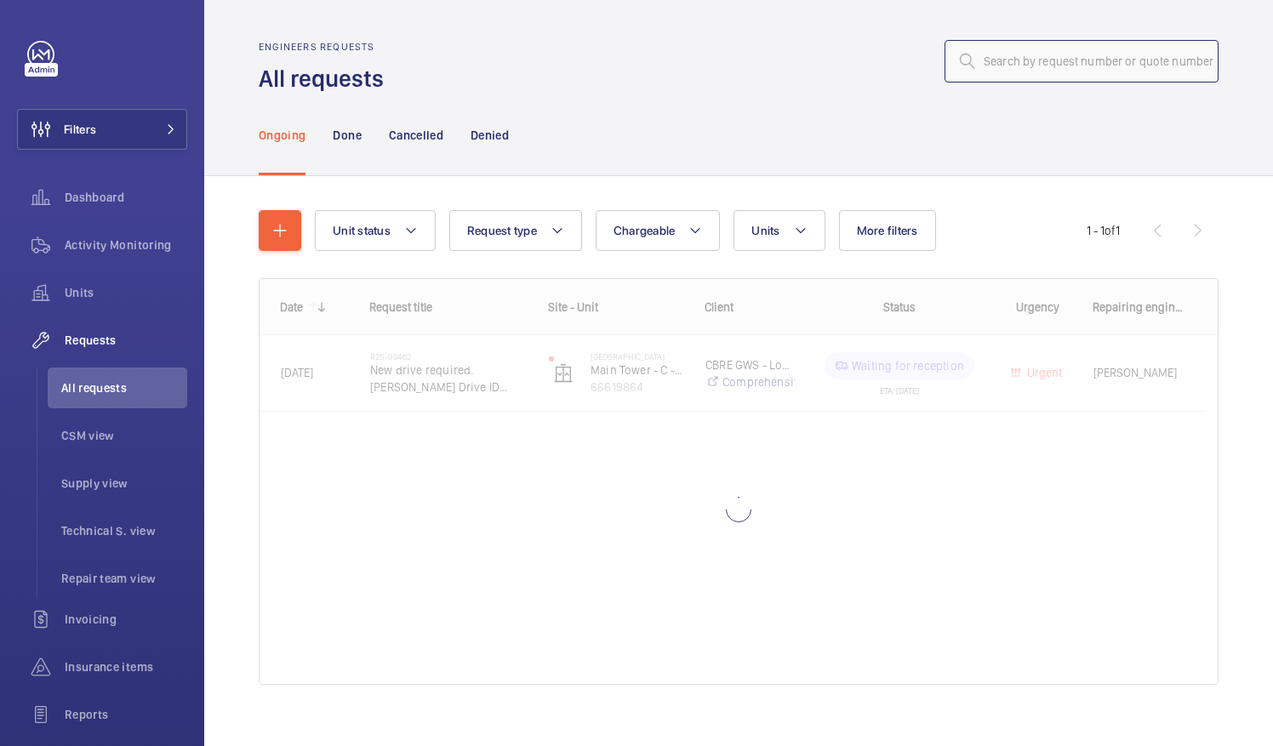
click at [985, 66] on input "text" at bounding box center [1082, 61] width 274 height 43
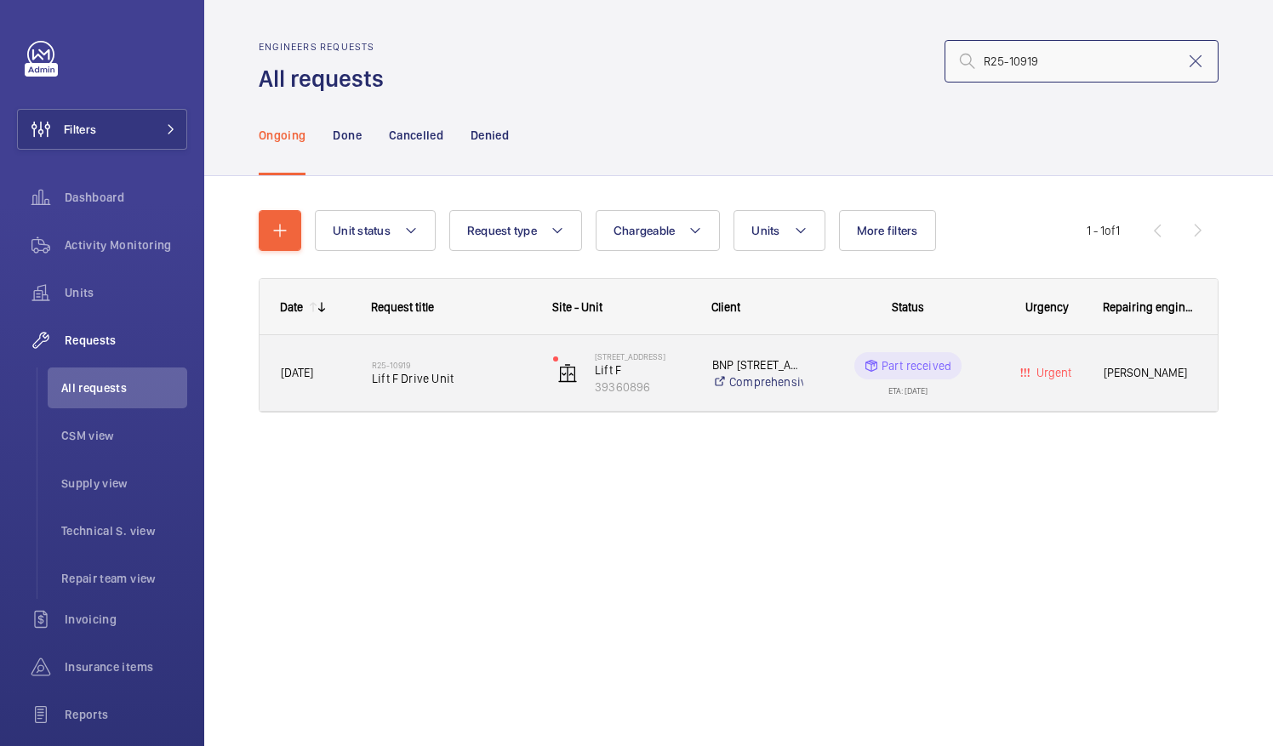
type input "R25-10919"
click at [445, 378] on span "Lift F Drive Unit" at bounding box center [451, 378] width 159 height 17
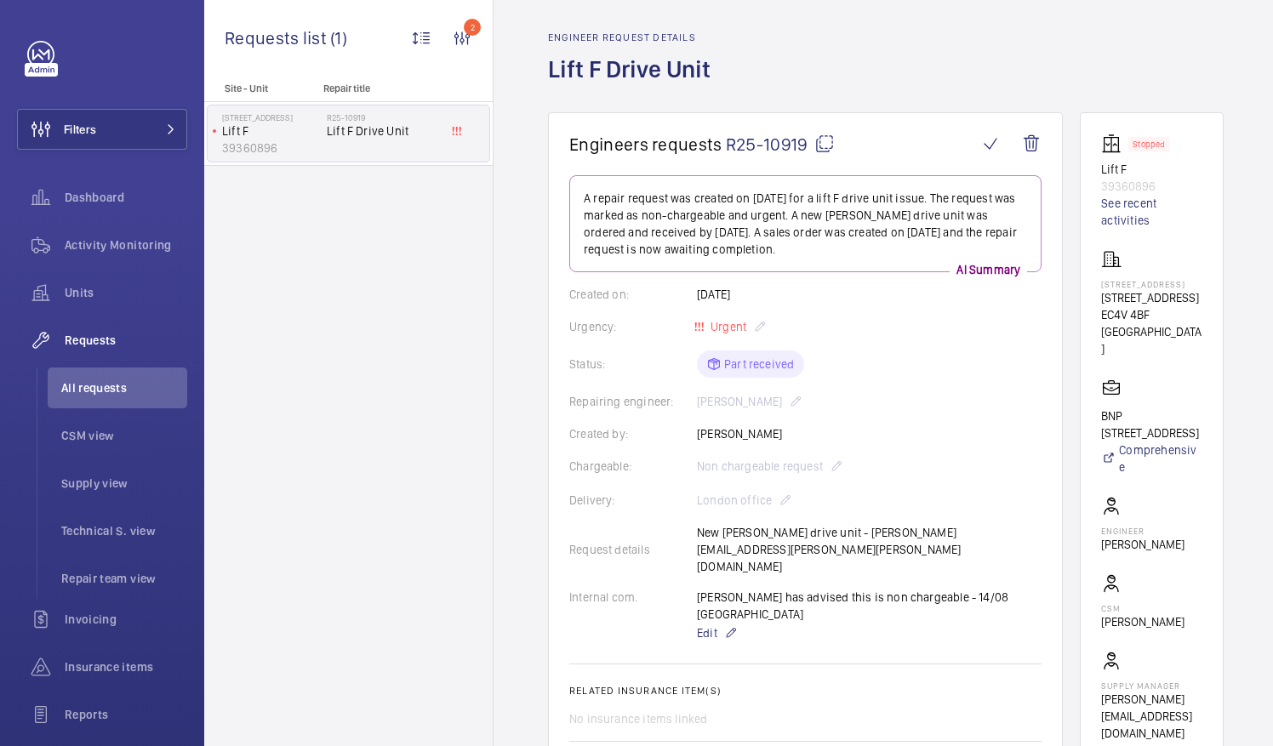
scroll to position [54, 0]
click at [941, 425] on div "Created by: Alex Waterman" at bounding box center [805, 433] width 472 height 17
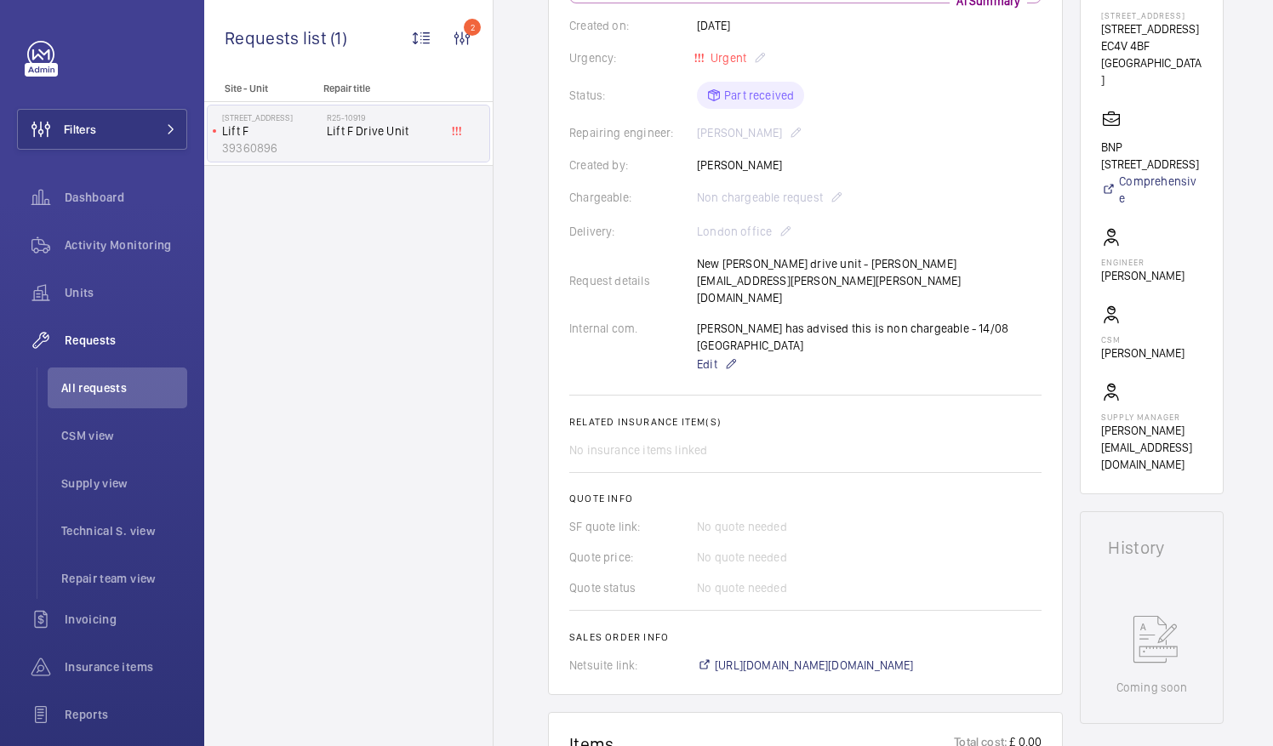
scroll to position [270, 0]
